Goal: Check status

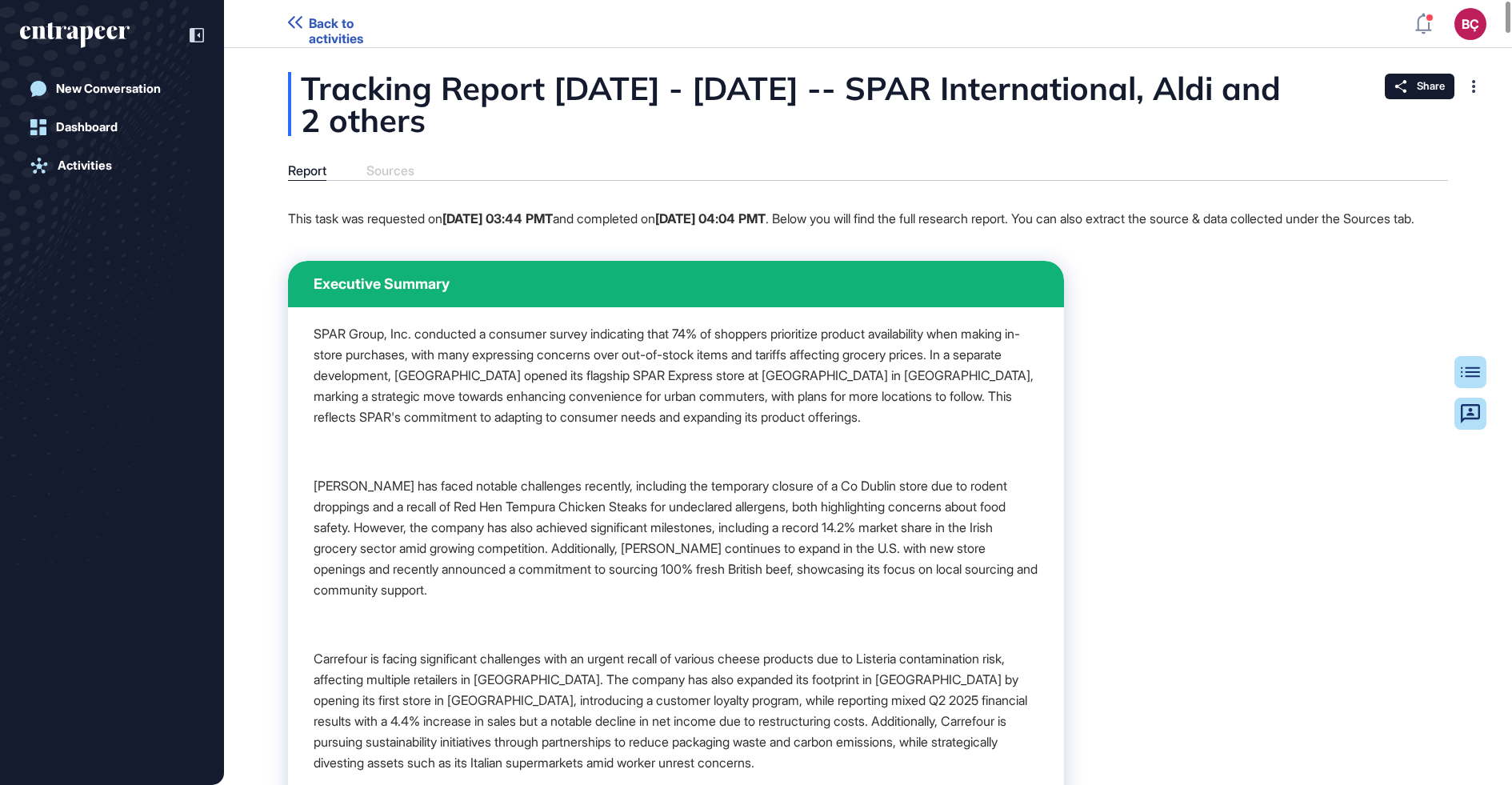
scroll to position [1, 1]
click at [766, 221] on strong "[DATE] 04:04 PMT" at bounding box center [711, 218] width 111 height 16
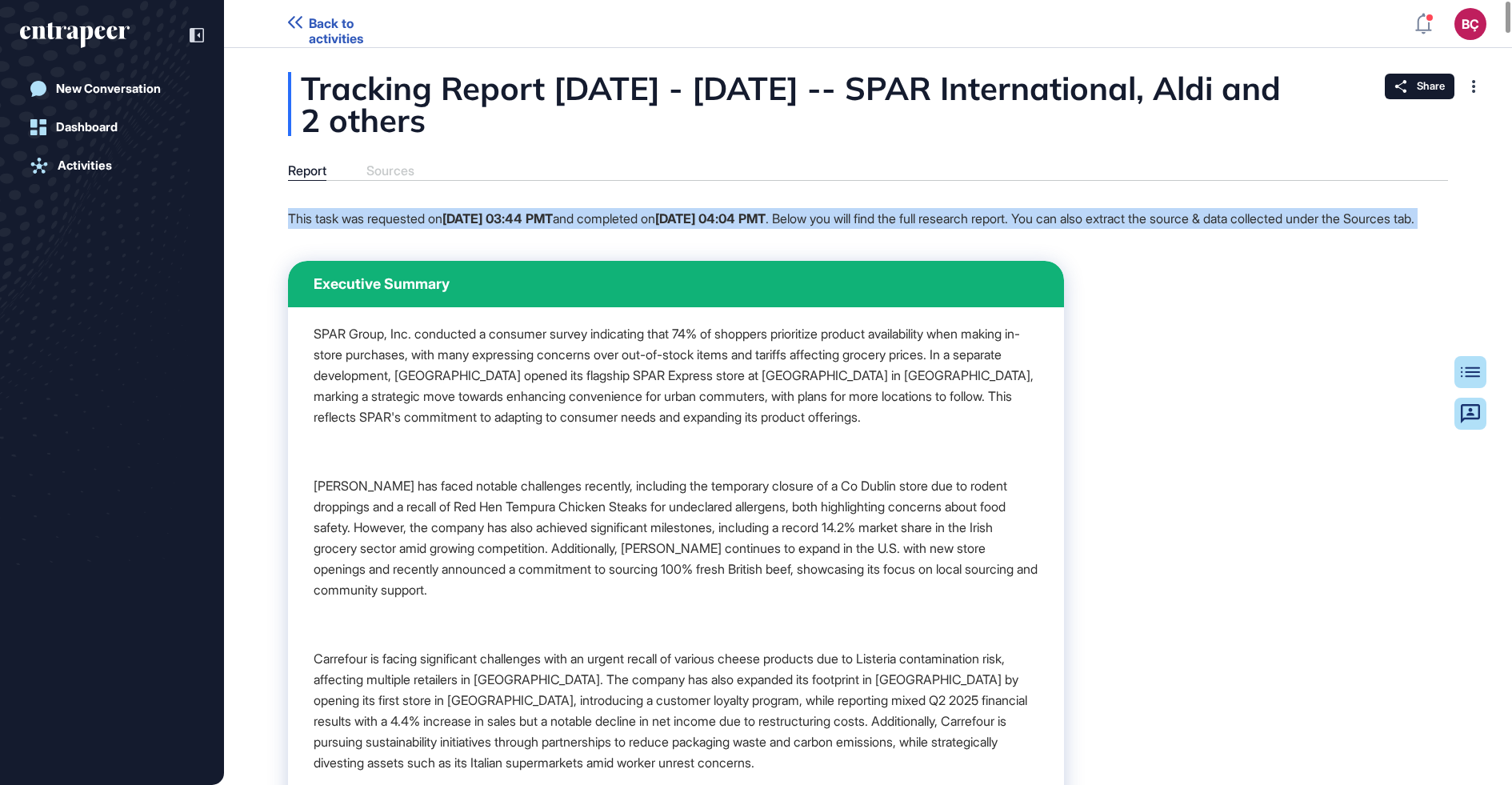
click at [771, 241] on div "This task was requested on [DATE] 03:44 PMT and completed on [DATE] 04:04 PMT .…" at bounding box center [851, 225] width 1126 height 33
